Goal: Information Seeking & Learning: Learn about a topic

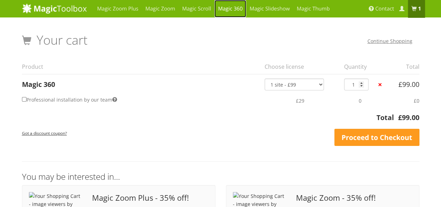
click at [231, 7] on link "Magic 360" at bounding box center [230, 8] width 32 height 17
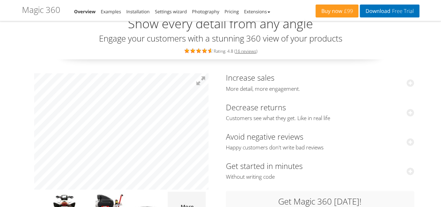
scroll to position [29, 0]
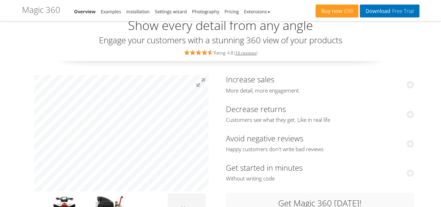
click at [270, 84] on h3 "Increase sales More detail, more engagement." at bounding box center [320, 84] width 188 height 19
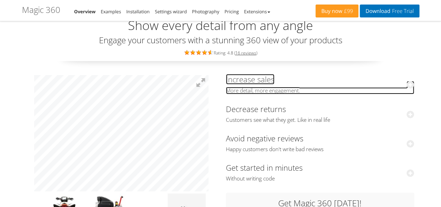
click at [260, 79] on link "Increase sales More detail, more engagement." at bounding box center [320, 84] width 188 height 20
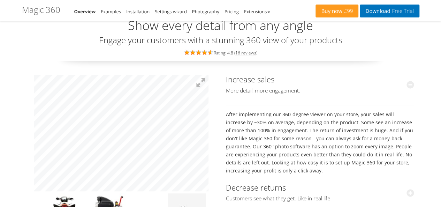
click at [253, 206] on div "Increase sales More detail, more engagement. After implementing our 360-degree …" at bounding box center [320, 167] width 188 height 185
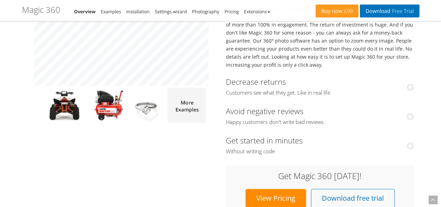
scroll to position [135, 0]
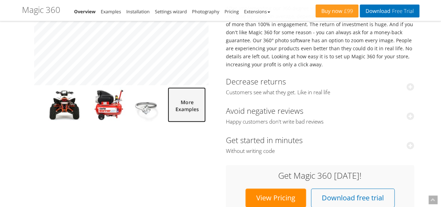
click at [196, 106] on img at bounding box center [187, 104] width 38 height 35
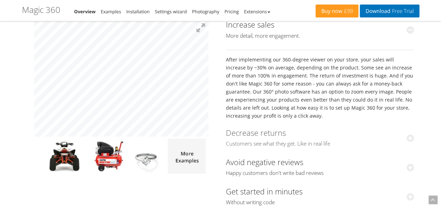
scroll to position [78, 0]
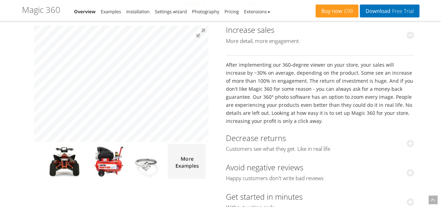
drag, startPoint x: 274, startPoint y: 122, endPoint x: 225, endPoint y: 64, distance: 76.5
click at [225, 64] on div "Increase sales More detail, more engagement. After implementing our 360-degree …" at bounding box center [320, 146] width 199 height 248
copy div "After implementing our 360-degree viewer on your store, your sales will increas…"
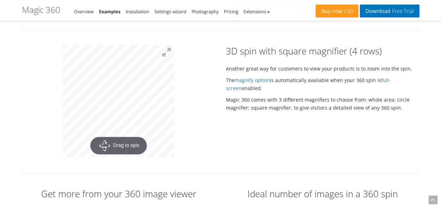
scroll to position [1376, 0]
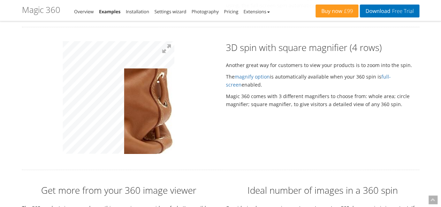
click at [246, 141] on div "3D spin with square magnifier (4 rows) Another great way for customers to view …" at bounding box center [221, 98] width 408 height 114
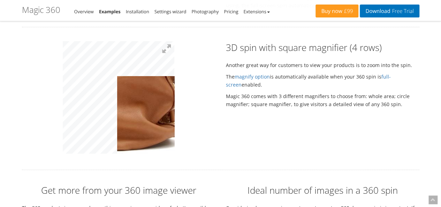
click at [162, 111] on img at bounding box center [26, 48] width 349 height 352
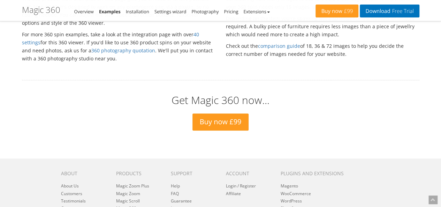
scroll to position [1585, 0]
